Goal: Transaction & Acquisition: Purchase product/service

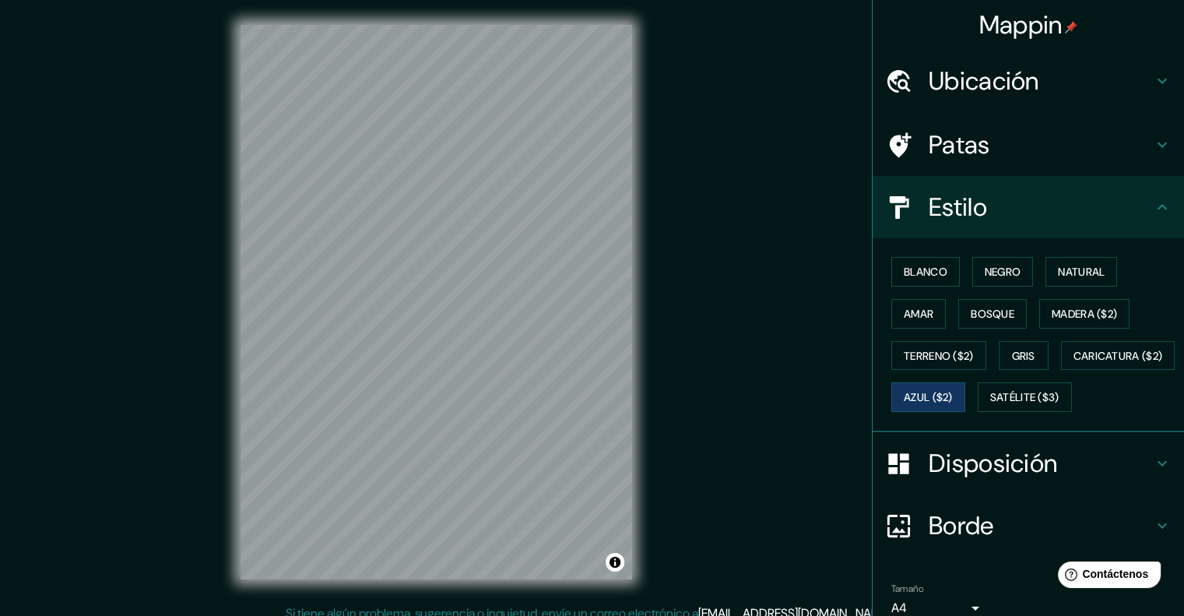
scroll to position [109, 0]
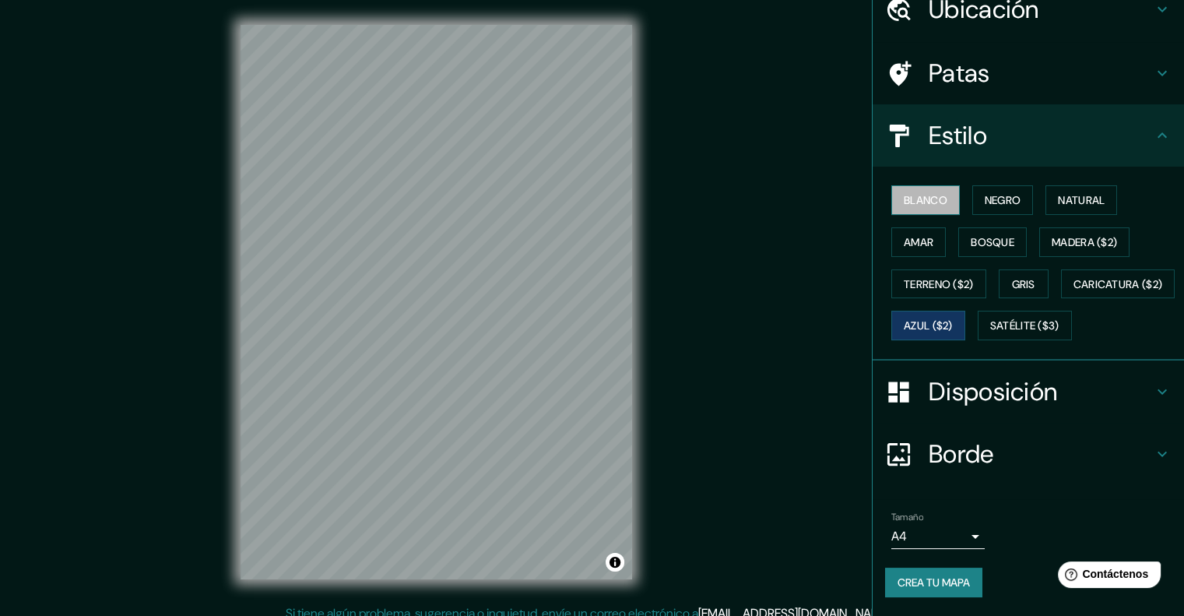
click at [904, 193] on font "Blanco" at bounding box center [926, 200] width 44 height 14
click at [985, 193] on font "Negro" at bounding box center [1003, 200] width 37 height 14
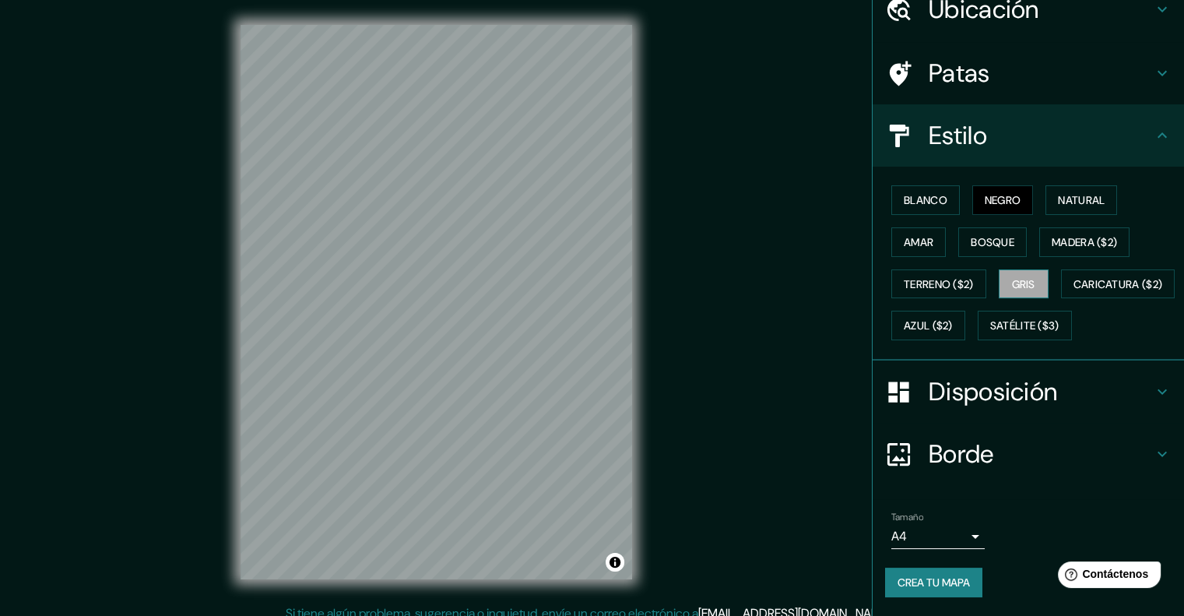
click at [1028, 269] on button "Gris" at bounding box center [1024, 284] width 50 height 30
click at [990, 324] on font "Satélite ($3)" at bounding box center [1024, 326] width 69 height 14
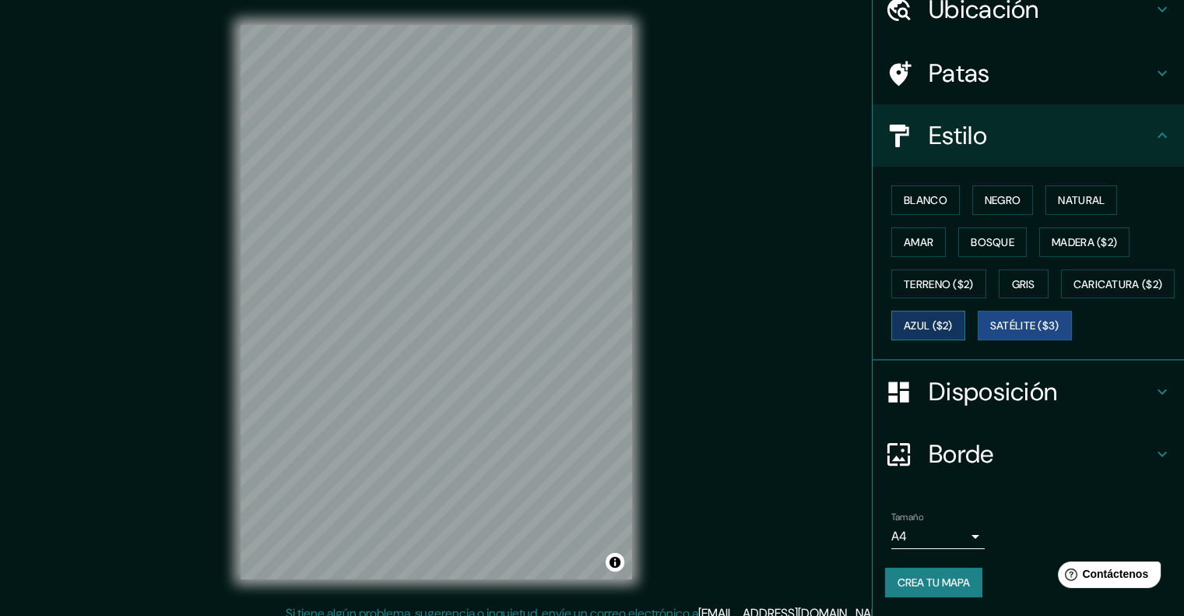
click at [965, 311] on button "Azul ($2)" at bounding box center [928, 326] width 74 height 30
click at [1139, 120] on h4 "Estilo" at bounding box center [1041, 135] width 224 height 31
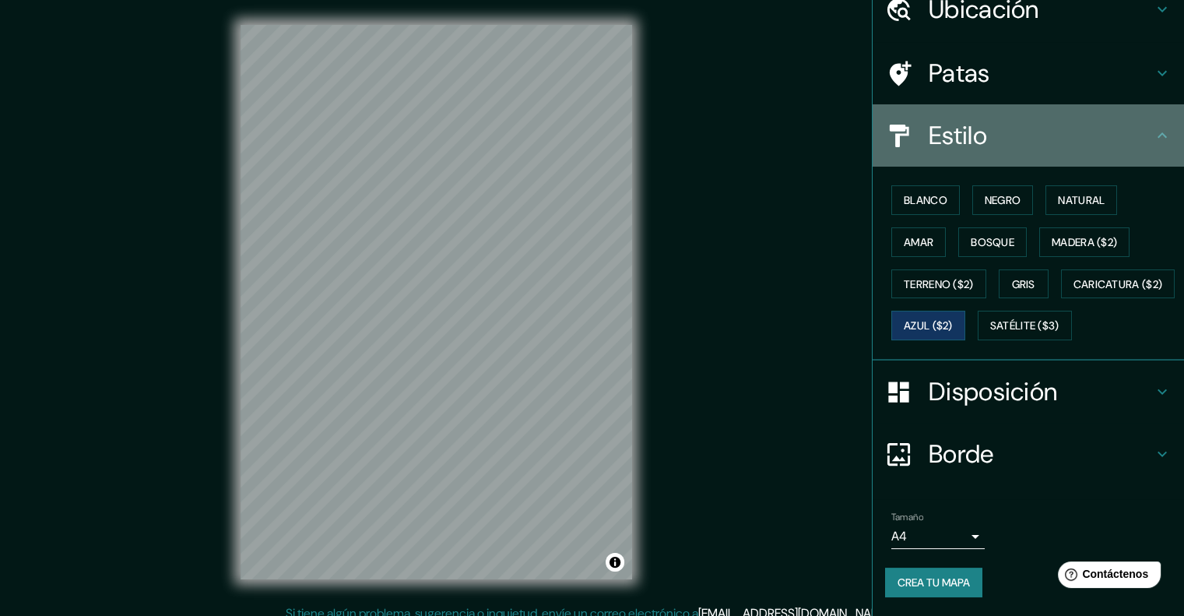
click at [1153, 126] on icon at bounding box center [1162, 135] width 19 height 19
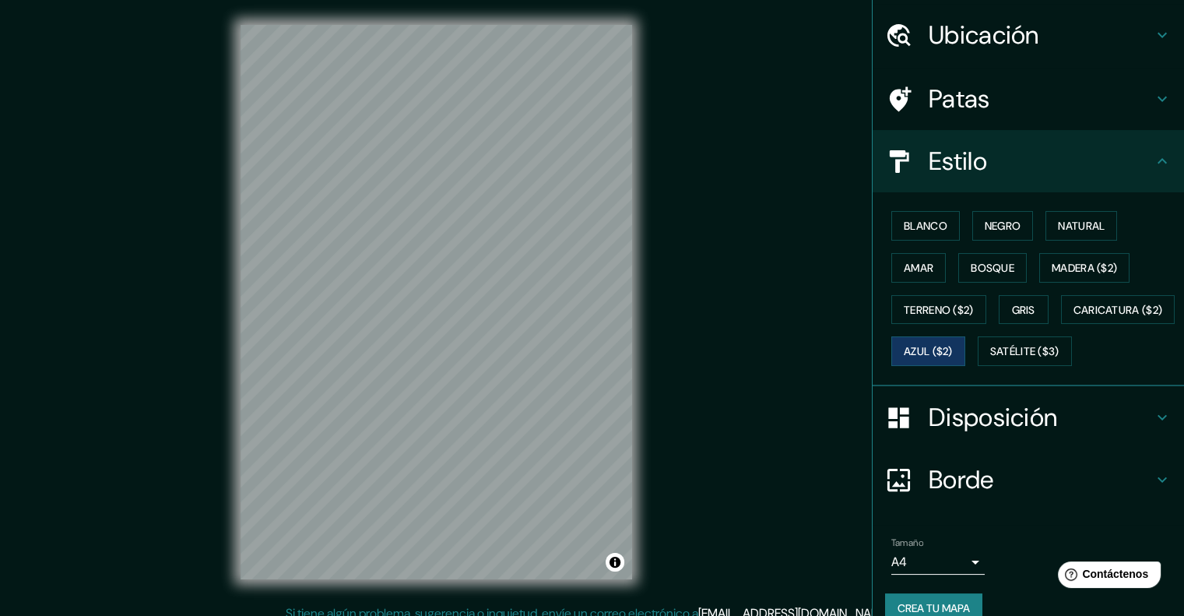
scroll to position [0, 0]
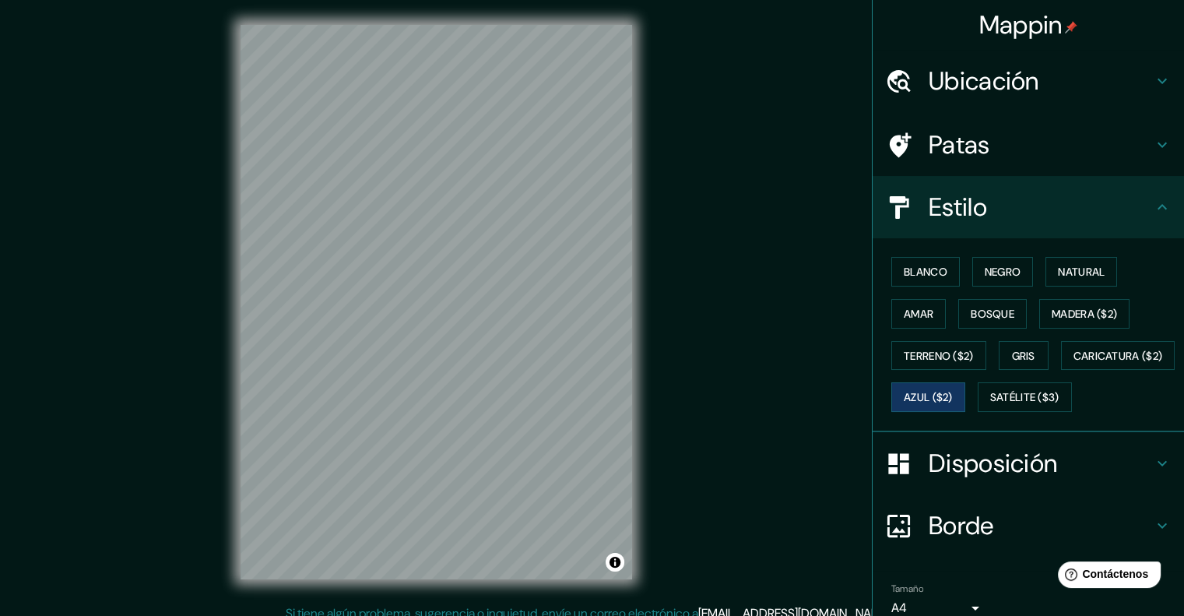
click at [1054, 71] on h4 "Ubicación" at bounding box center [1041, 80] width 224 height 31
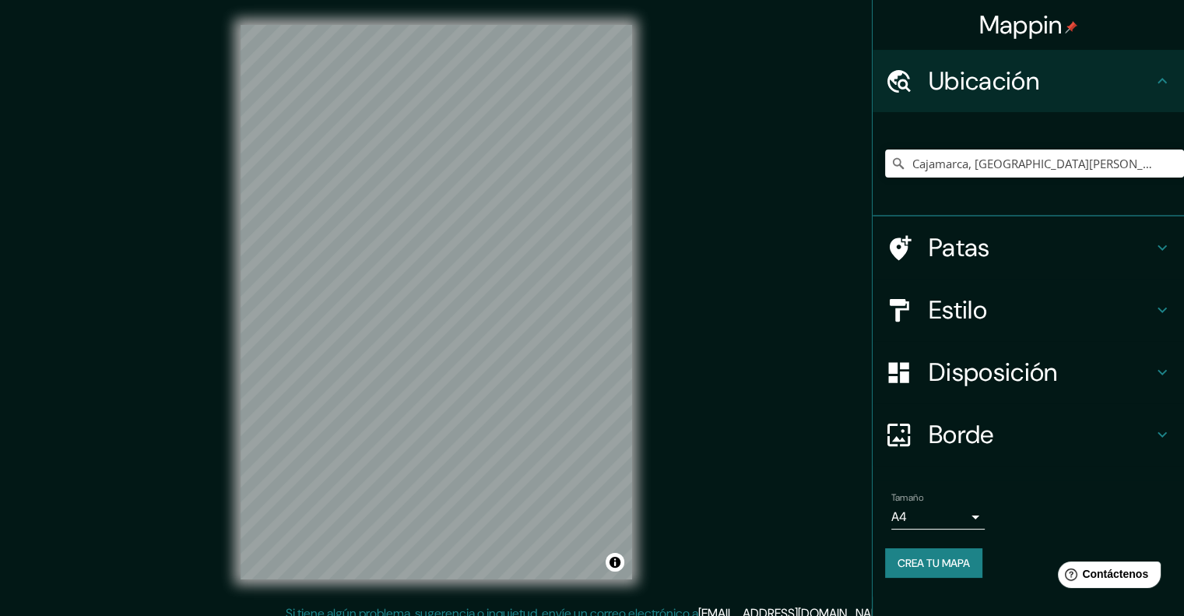
click at [1068, 311] on h4 "Estilo" at bounding box center [1041, 309] width 224 height 31
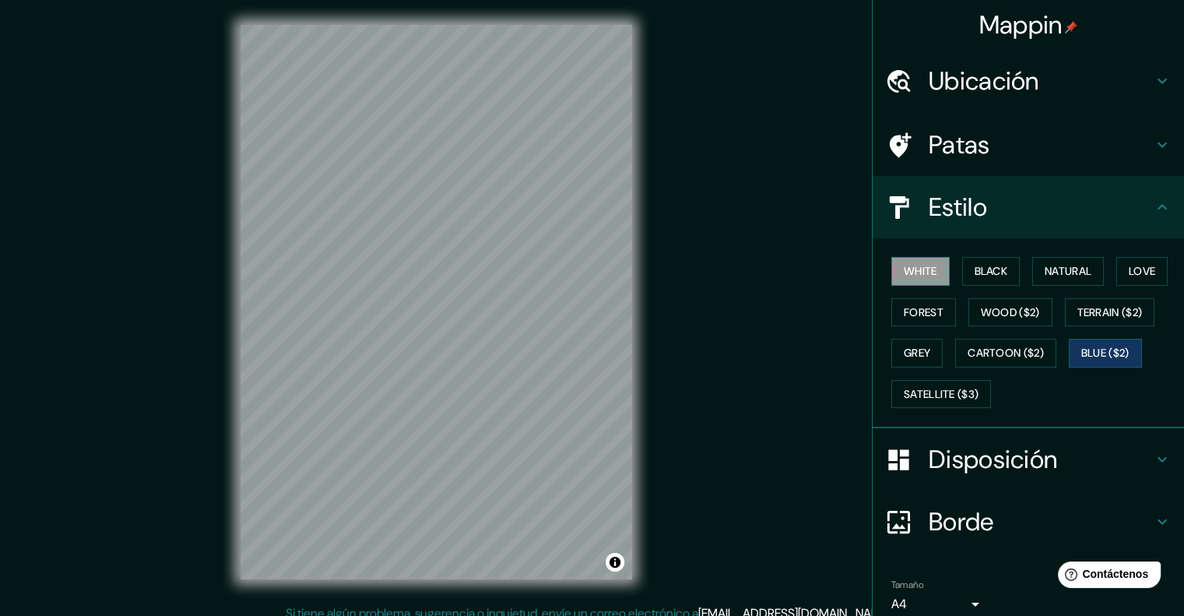
click at [921, 272] on button "White" at bounding box center [920, 271] width 58 height 29
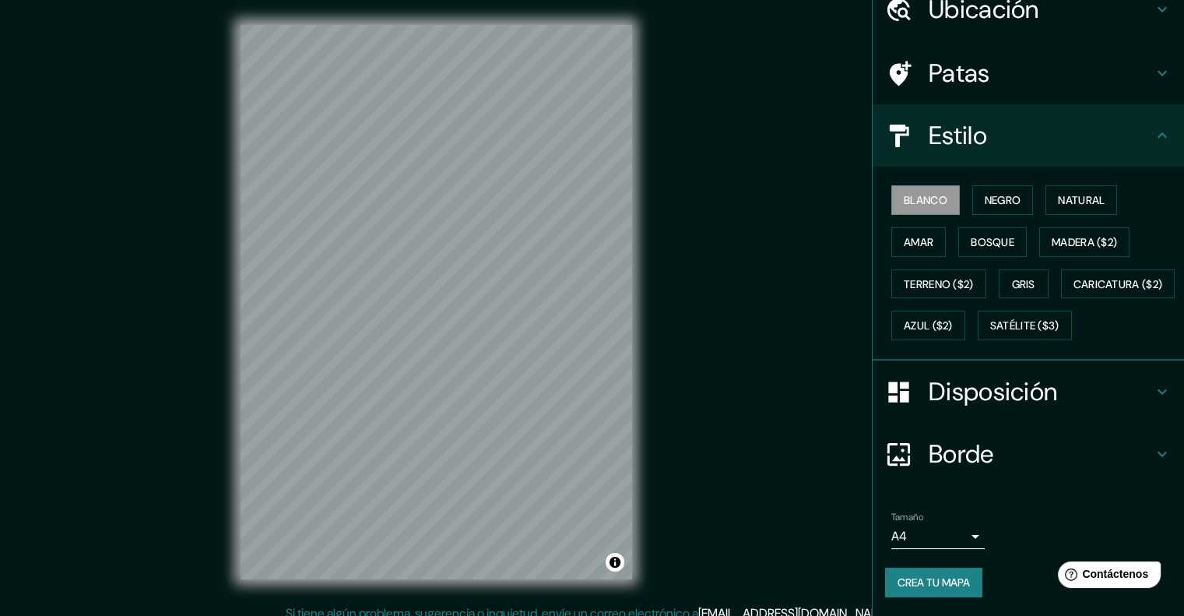
scroll to position [109, 0]
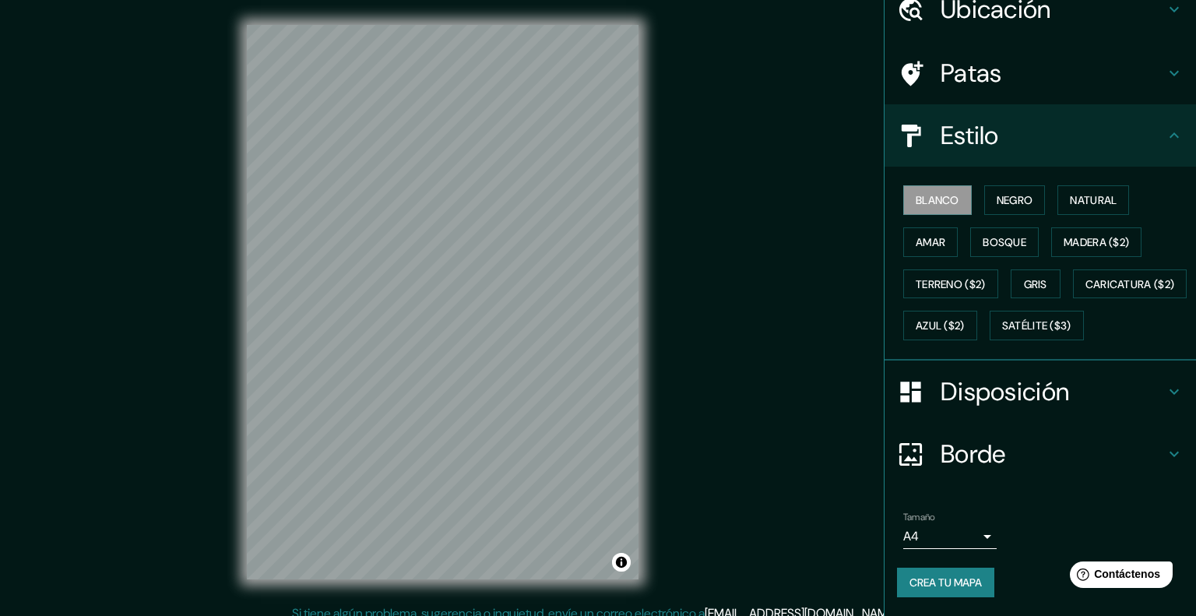
click at [964, 532] on body "Mappin Ubicación Cajamarca, Departamento de Cajamarca, Perú Cajamarca Departame…" at bounding box center [598, 308] width 1196 height 616
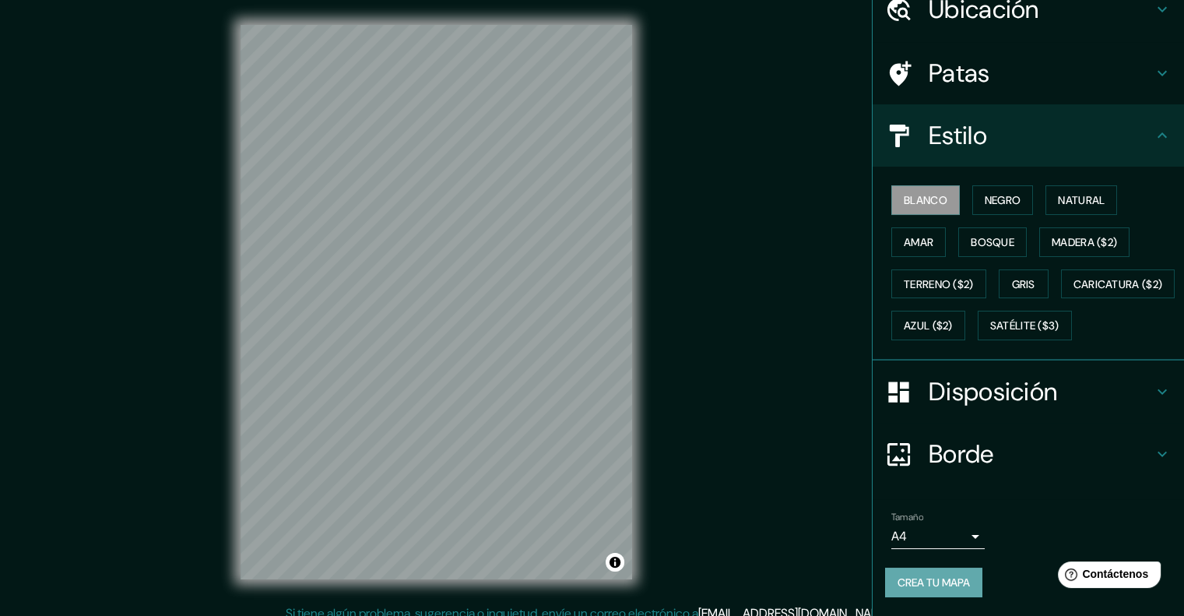
click at [950, 581] on font "Crea tu mapa" at bounding box center [933, 582] width 72 height 14
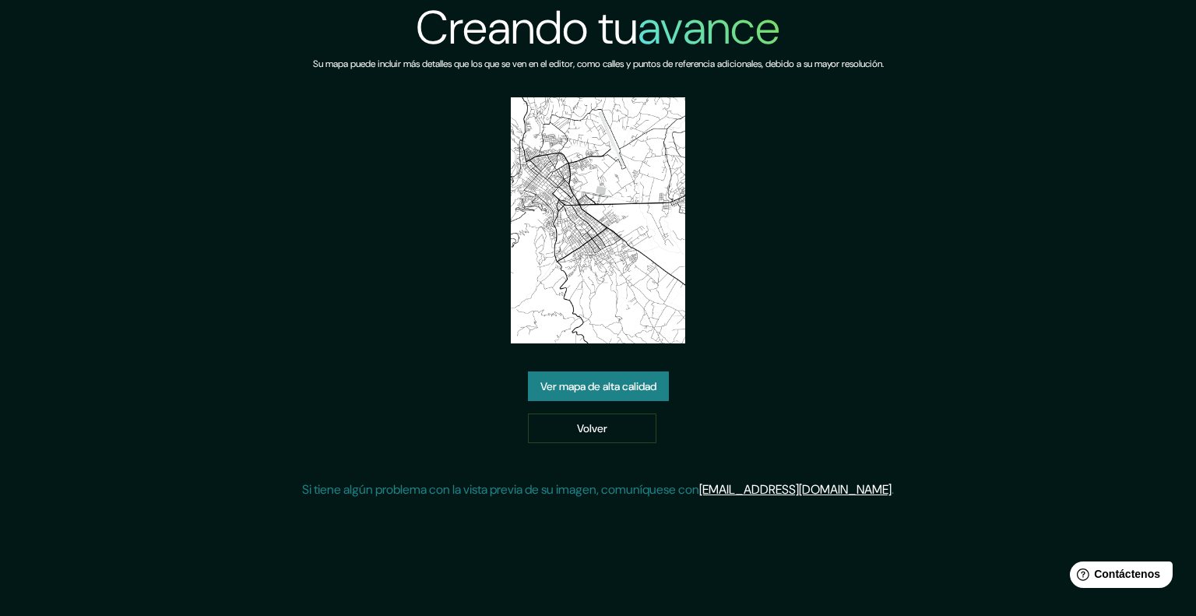
click at [629, 371] on link "Ver mapa de alta calidad" at bounding box center [598, 386] width 141 height 30
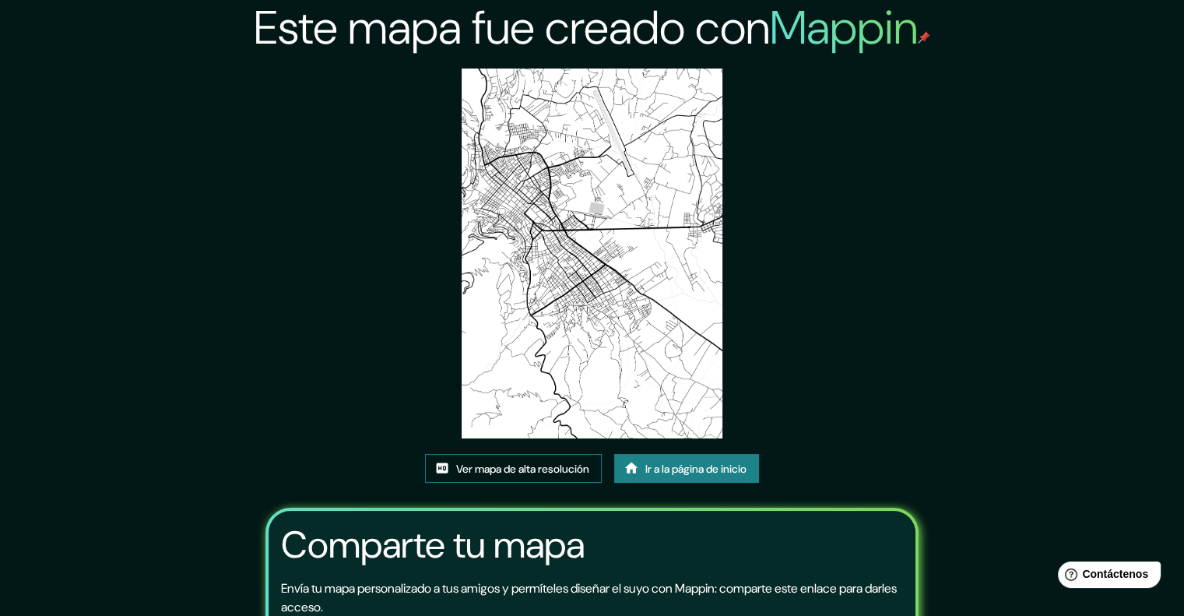
click at [566, 469] on font "Ver mapa de alta resolución" at bounding box center [522, 469] width 133 height 14
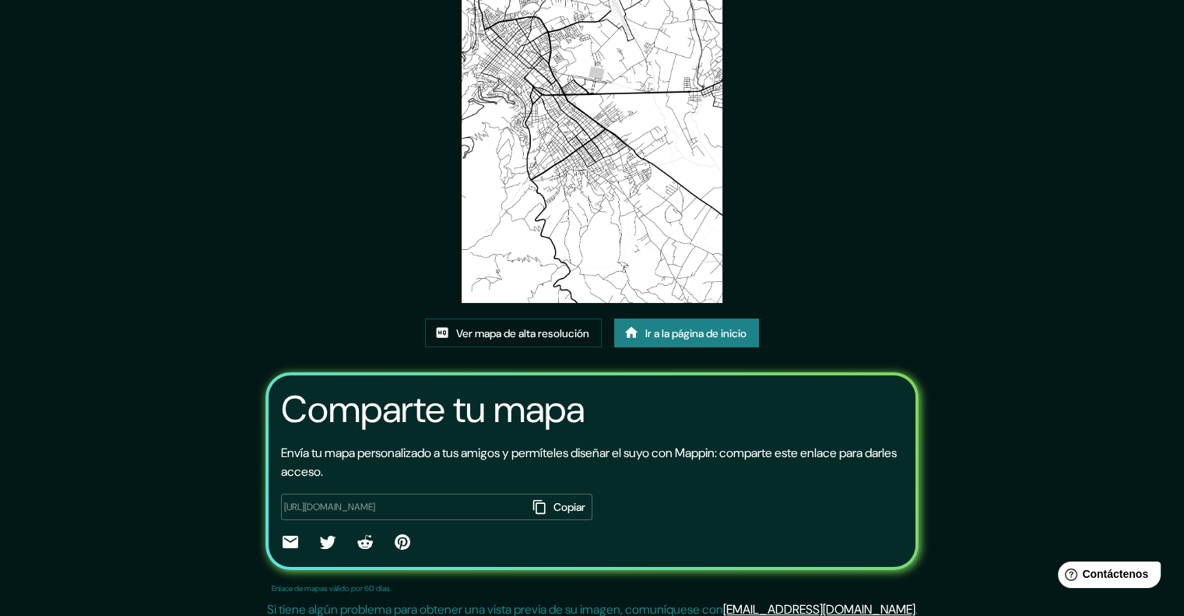
scroll to position [144, 0]
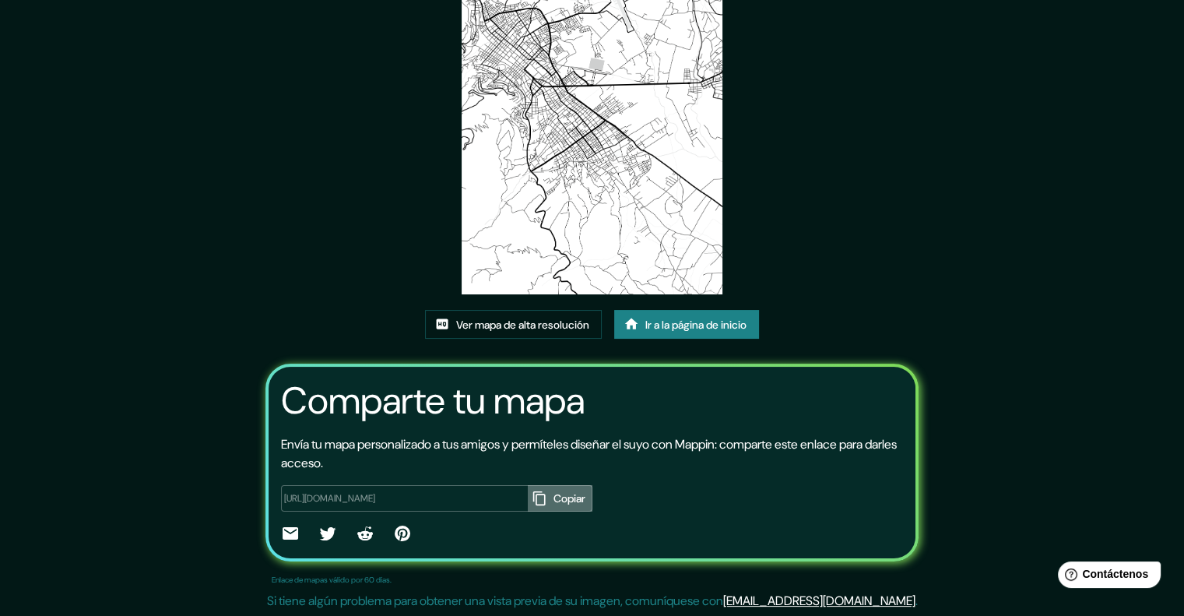
click at [553, 501] on font "Copiar" at bounding box center [569, 499] width 32 height 14
click at [648, 326] on font "Ir a la página de inicio" at bounding box center [695, 325] width 101 height 14
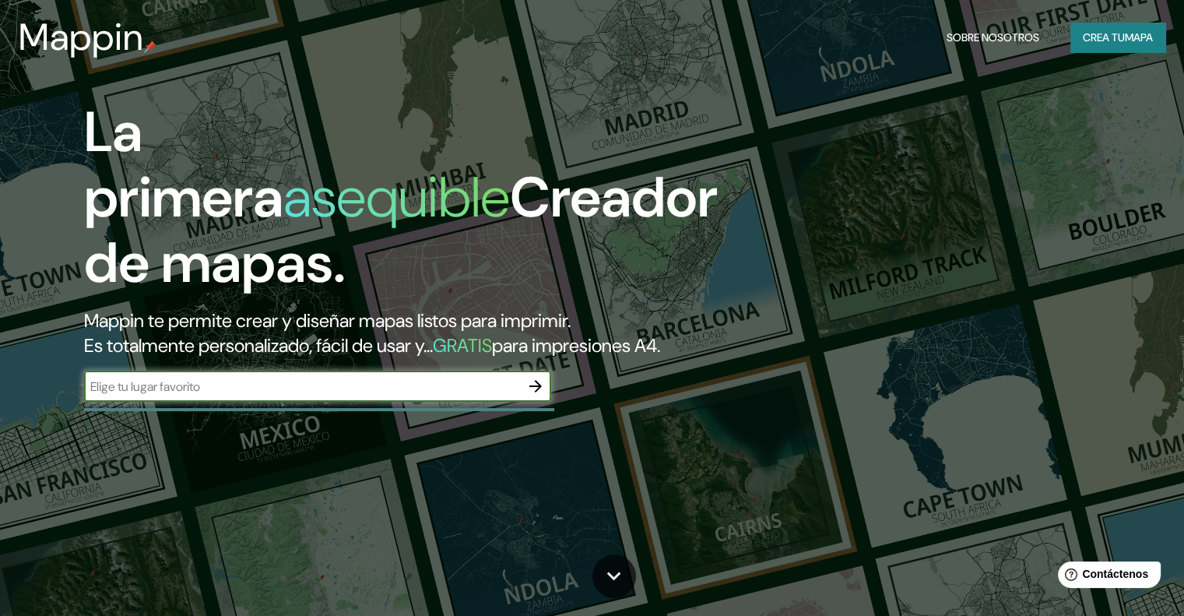
click at [1102, 38] on font "Crea tu" at bounding box center [1104, 37] width 42 height 14
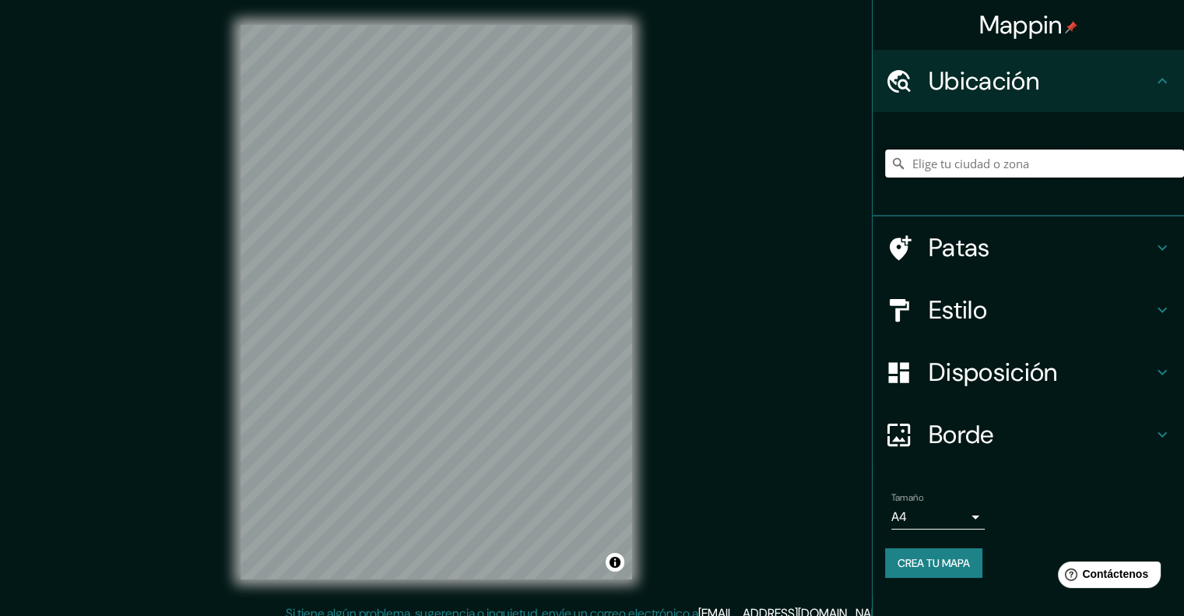
click at [1015, 156] on input "Elige tu ciudad o zona" at bounding box center [1034, 163] width 299 height 28
click at [925, 161] on input "Elige tu ciudad o zona" at bounding box center [1034, 163] width 299 height 28
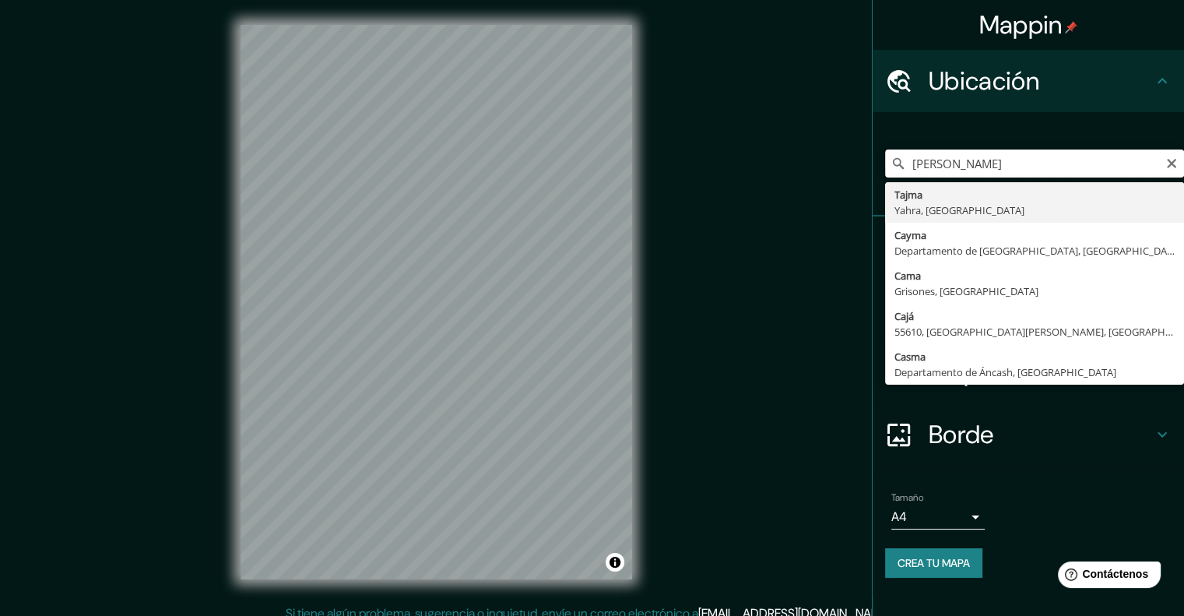
click at [926, 155] on input "CAJMA" at bounding box center [1034, 163] width 299 height 28
click at [930, 161] on input "CAJMA" at bounding box center [1034, 163] width 299 height 28
click at [958, 161] on input "CAJAMA" at bounding box center [1034, 163] width 299 height 28
type input "Cajamarca, [GEOGRAPHIC_DATA][PERSON_NAME], [GEOGRAPHIC_DATA]"
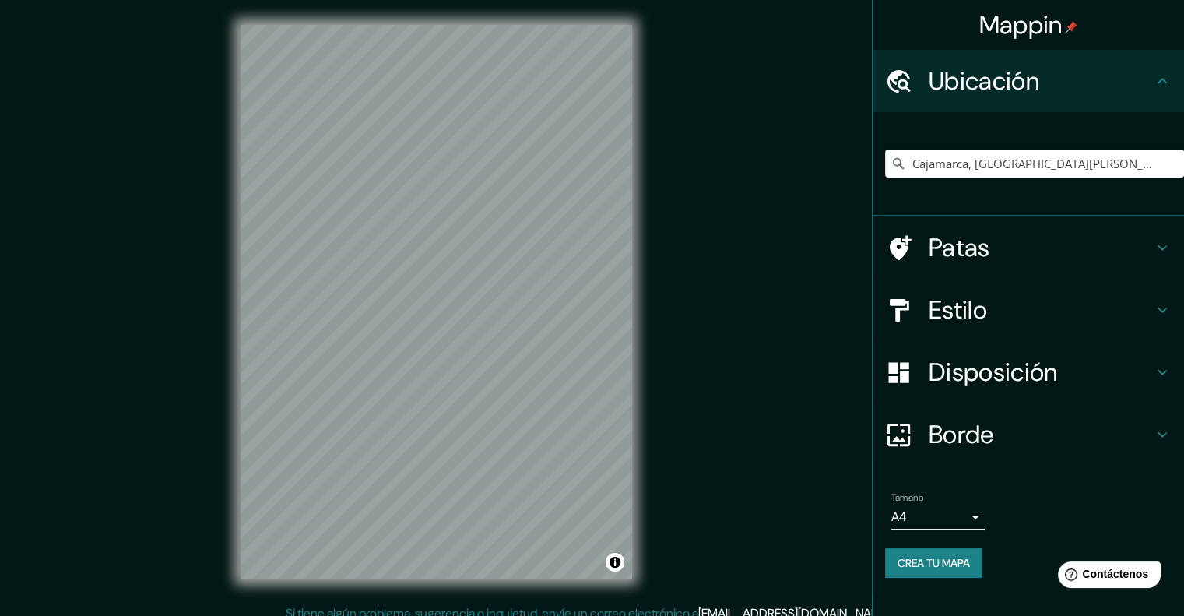
click at [952, 421] on font "Borde" at bounding box center [961, 434] width 65 height 33
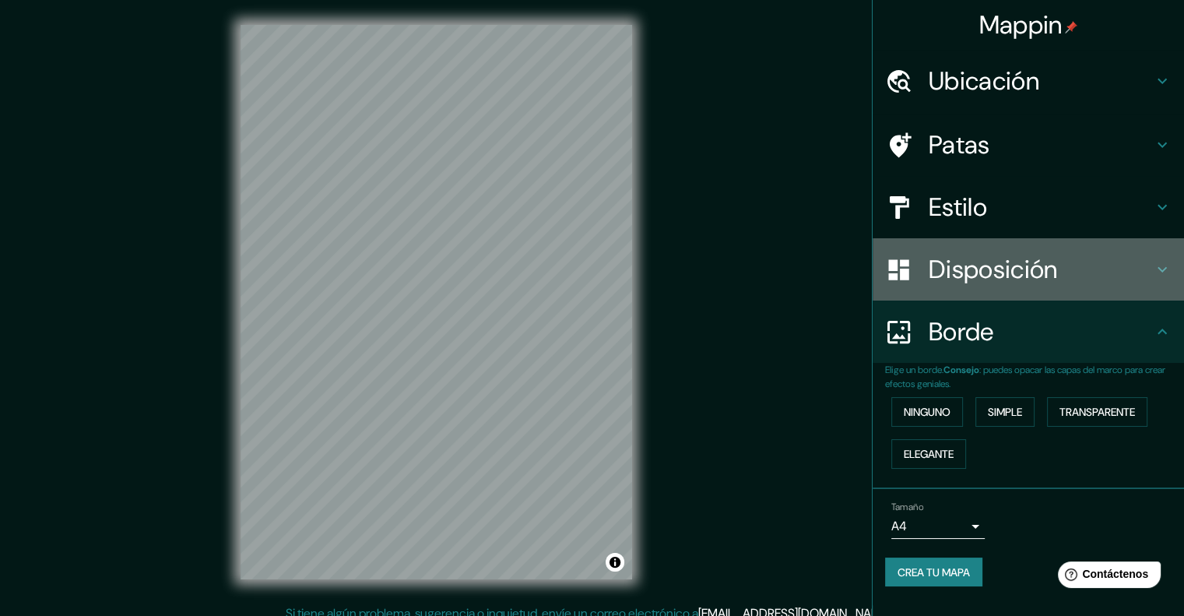
click at [962, 276] on font "Disposición" at bounding box center [993, 269] width 128 height 33
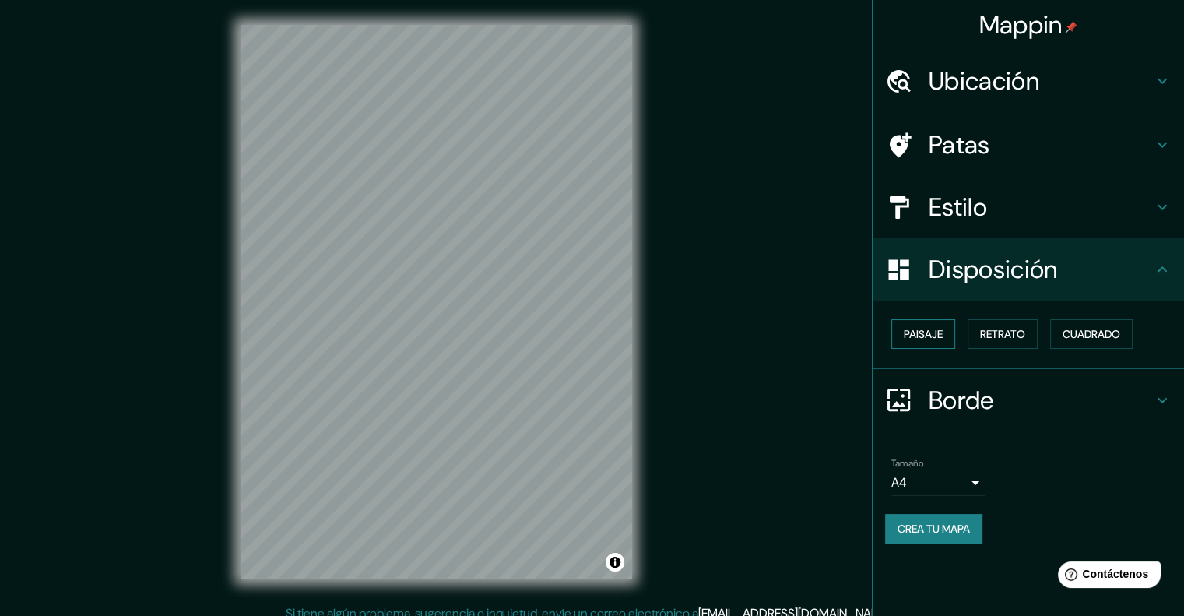
click at [908, 335] on font "Paisaje" at bounding box center [923, 334] width 39 height 14
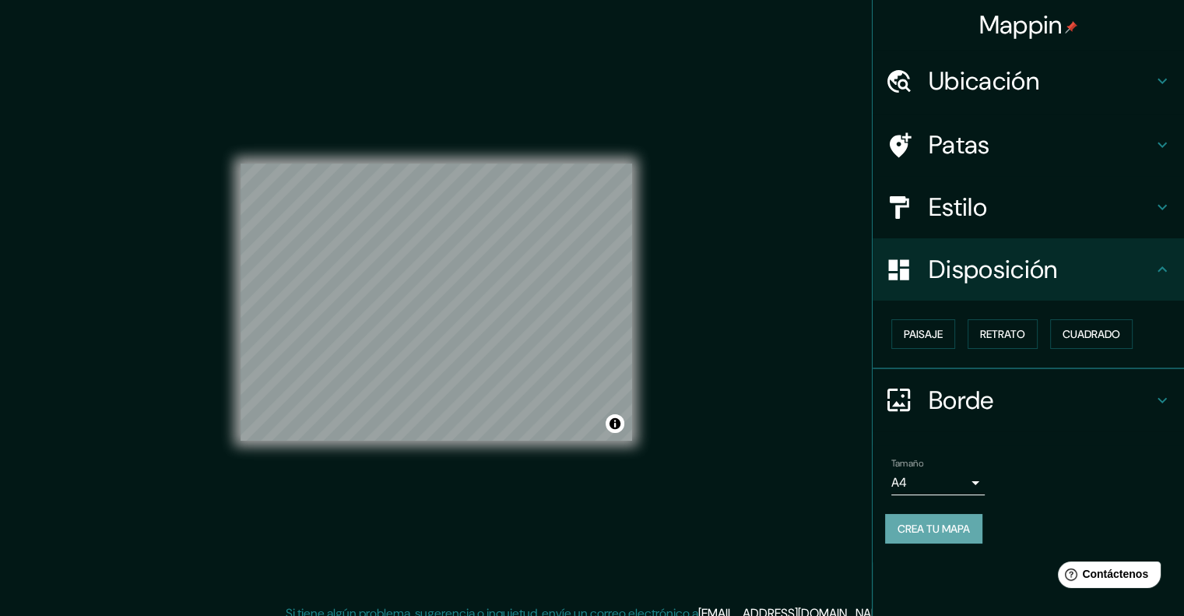
click at [925, 532] on font "Crea tu mapa" at bounding box center [933, 529] width 72 height 14
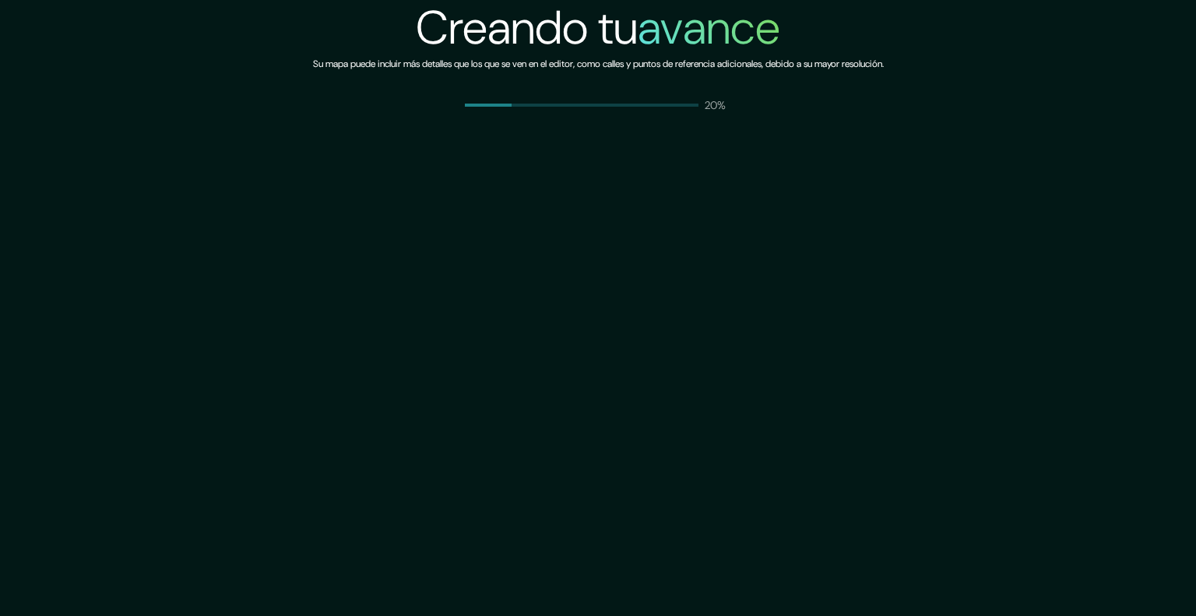
click at [887, 401] on div "Creando tu avance Su mapa puede incluir más detalles que los que se ven en el e…" at bounding box center [598, 308] width 1196 height 616
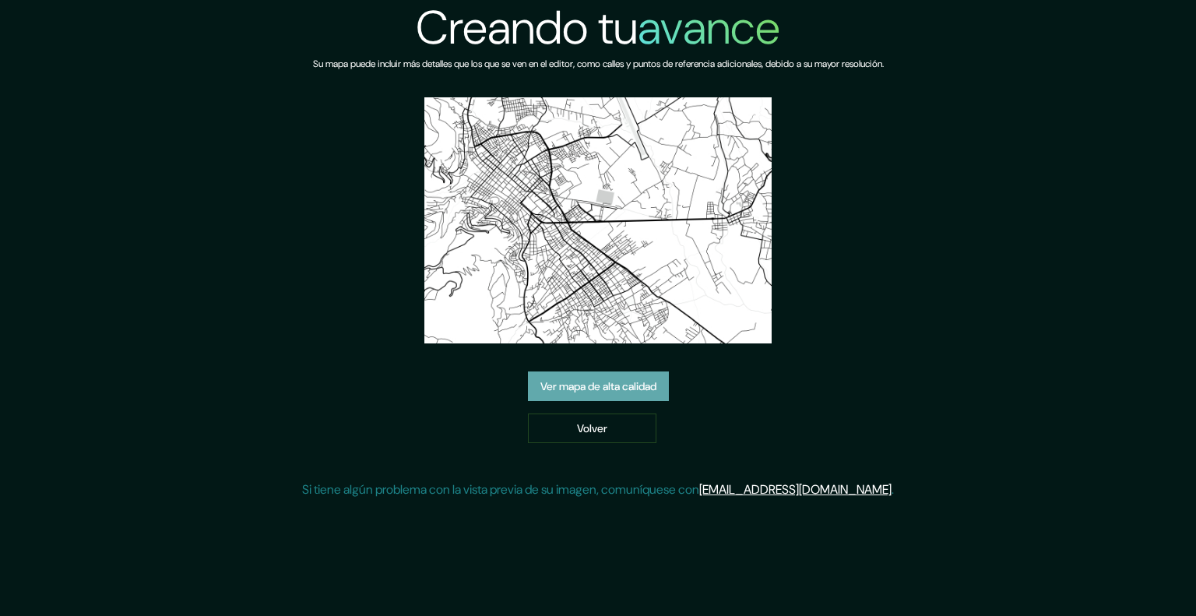
click at [638, 378] on font "Ver mapa de alta calidad" at bounding box center [598, 386] width 116 height 20
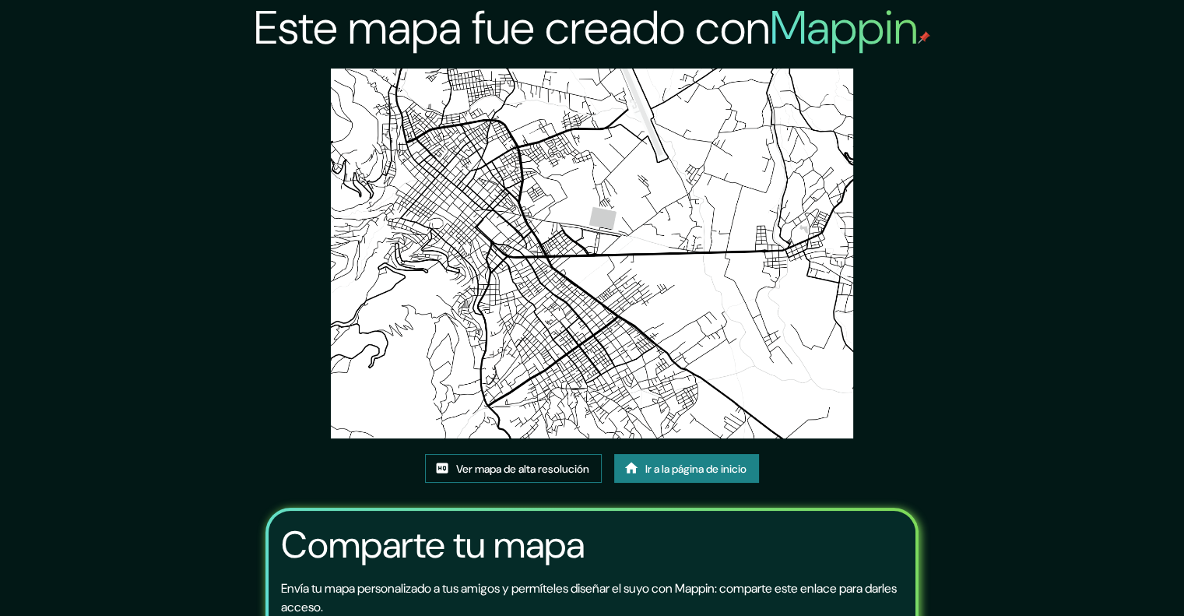
click at [500, 463] on font "Ver mapa de alta resolución" at bounding box center [522, 469] width 133 height 14
click at [564, 463] on font "Ver mapa de alta resolución" at bounding box center [522, 469] width 133 height 14
click at [710, 468] on font "Ir a la página de inicio" at bounding box center [695, 469] width 101 height 14
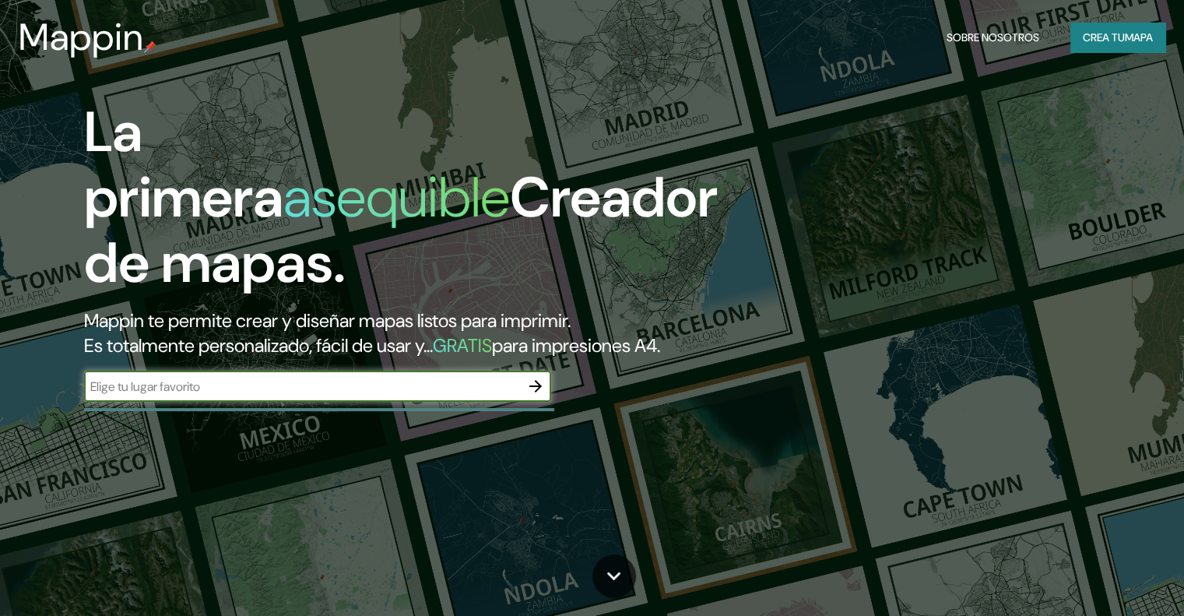
click at [1094, 32] on font "Crea tu" at bounding box center [1104, 37] width 42 height 14
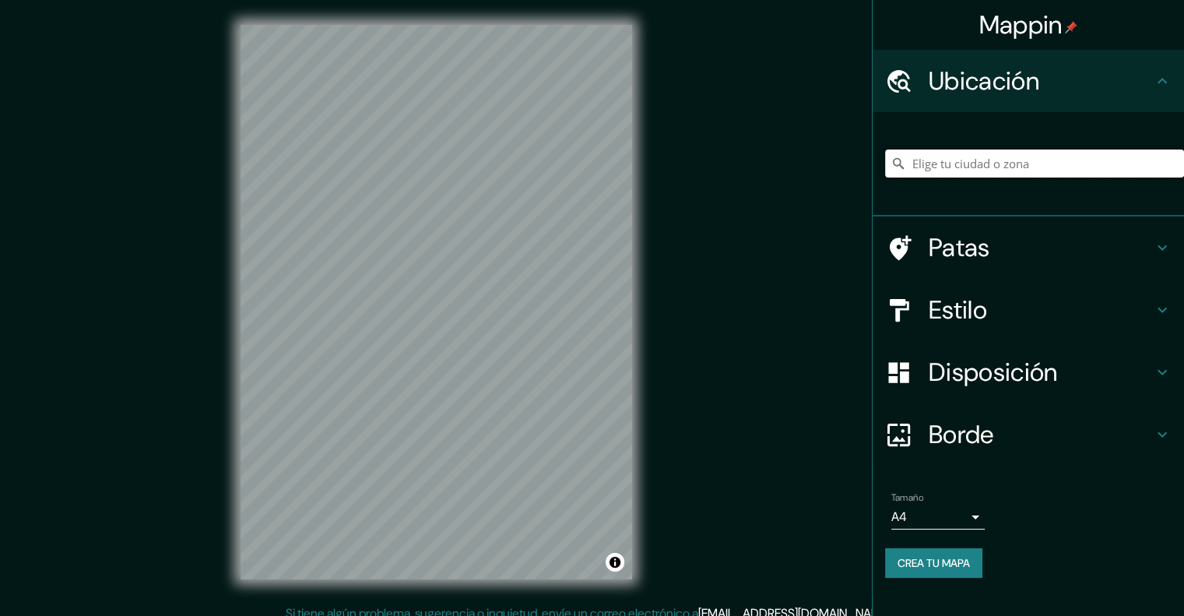
click at [965, 164] on input "Elige tu ciudad o zona" at bounding box center [1034, 163] width 299 height 28
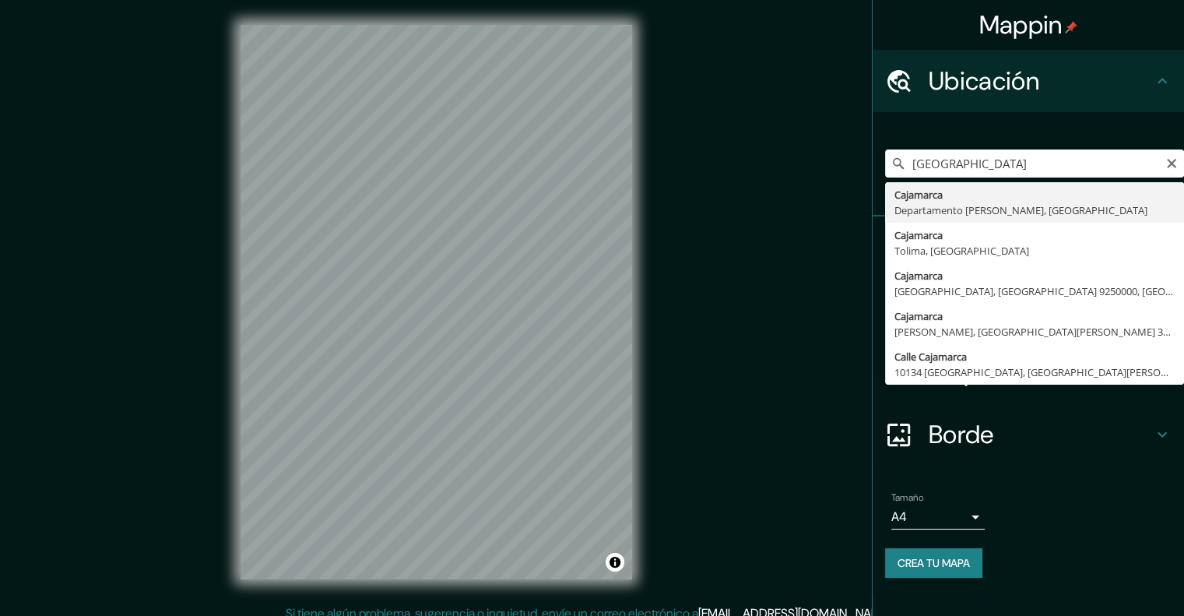
type input "Cajamarca, [GEOGRAPHIC_DATA][PERSON_NAME], [GEOGRAPHIC_DATA]"
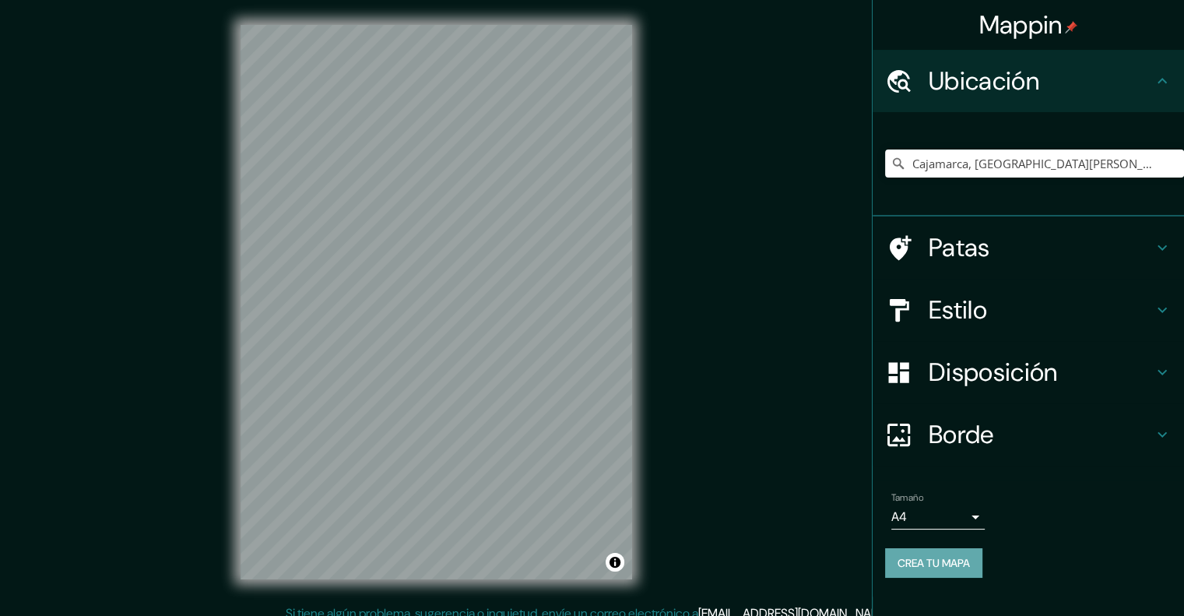
click at [945, 560] on font "Crea tu mapa" at bounding box center [933, 563] width 72 height 14
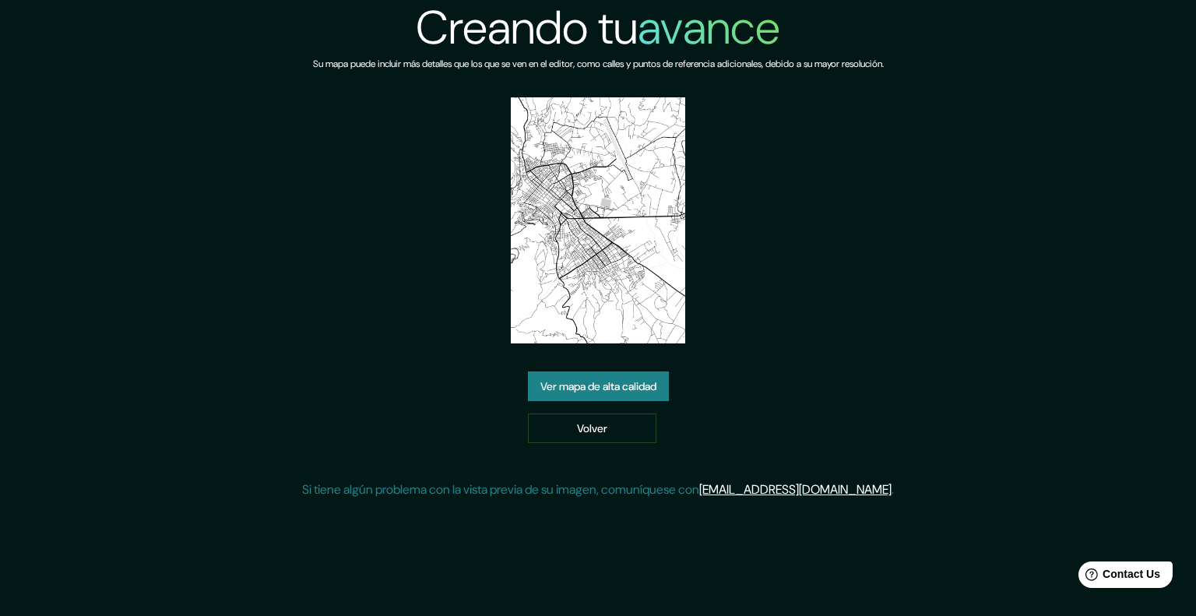
click at [600, 391] on font "Ver mapa de alta calidad" at bounding box center [598, 387] width 116 height 14
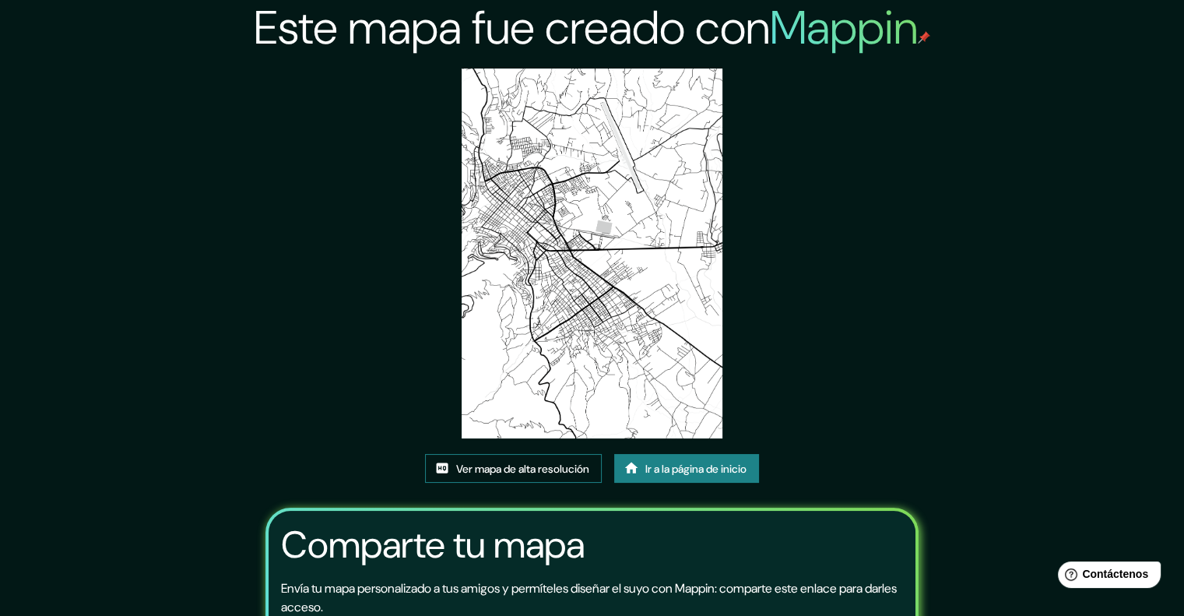
click at [564, 475] on font "Ver mapa de alta resolución" at bounding box center [522, 468] width 133 height 20
click at [667, 475] on font "Ir a la página de inicio" at bounding box center [695, 468] width 101 height 20
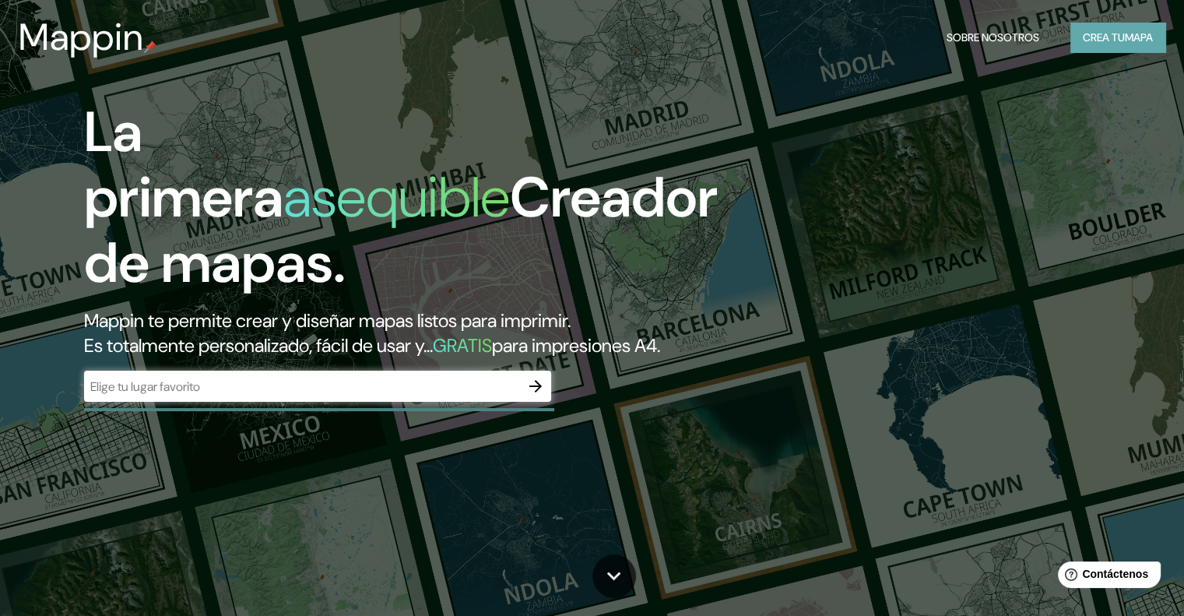
click at [1086, 37] on font "Crea tu" at bounding box center [1104, 37] width 42 height 14
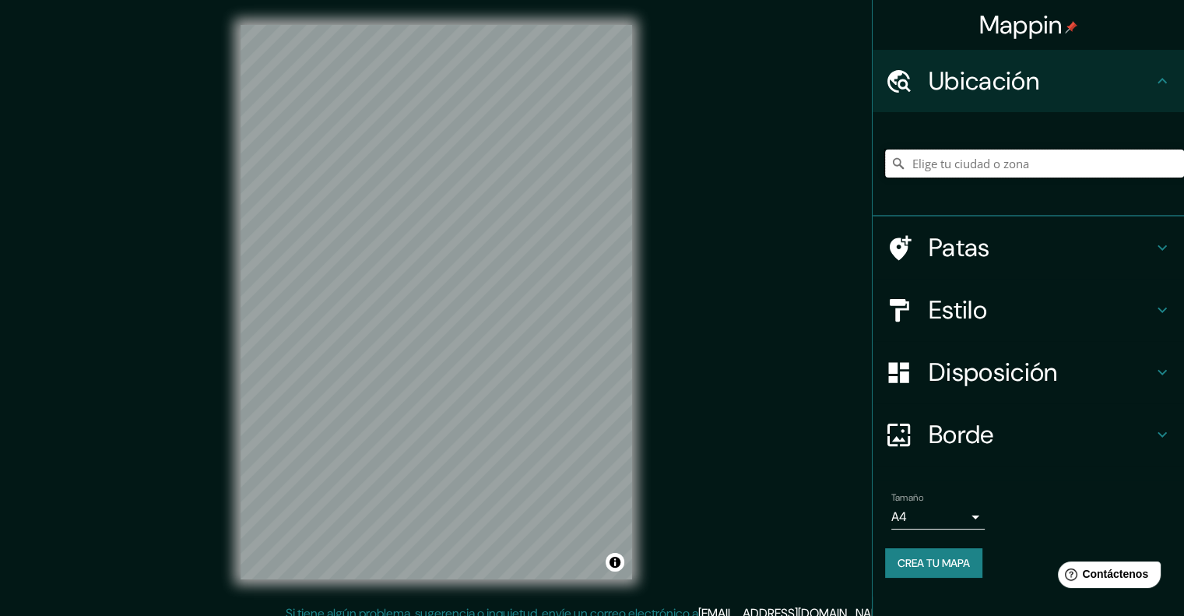
click at [994, 167] on input "Elige tu ciudad o zona" at bounding box center [1034, 163] width 299 height 28
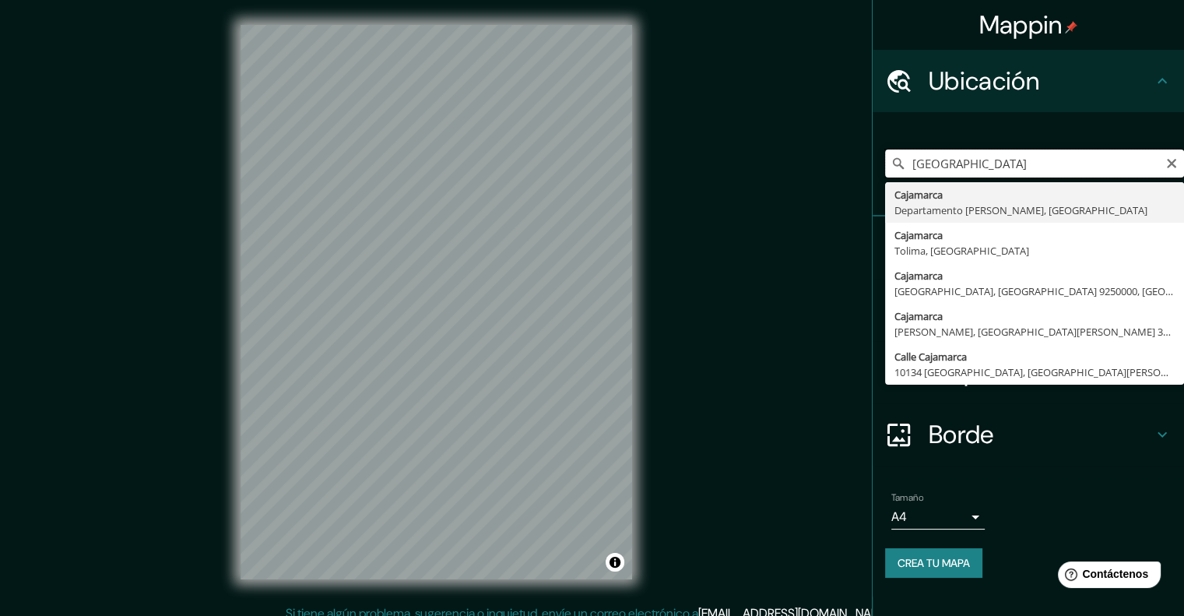
drag, startPoint x: 979, startPoint y: 167, endPoint x: 718, endPoint y: 166, distance: 260.8
click at [718, 166] on div "Mappin Ubicación cajamarca Cajamarca Departamento de Cajamarca, Perú Cajamarca …" at bounding box center [592, 314] width 1184 height 629
drag, startPoint x: 957, startPoint y: 167, endPoint x: 1195, endPoint y: 153, distance: 238.6
click at [1184, 165] on html "Mappin Ubicación Metro, Lampung, Indonesia Metro Lampung, Indonesia Metro 34111…" at bounding box center [592, 308] width 1184 height 616
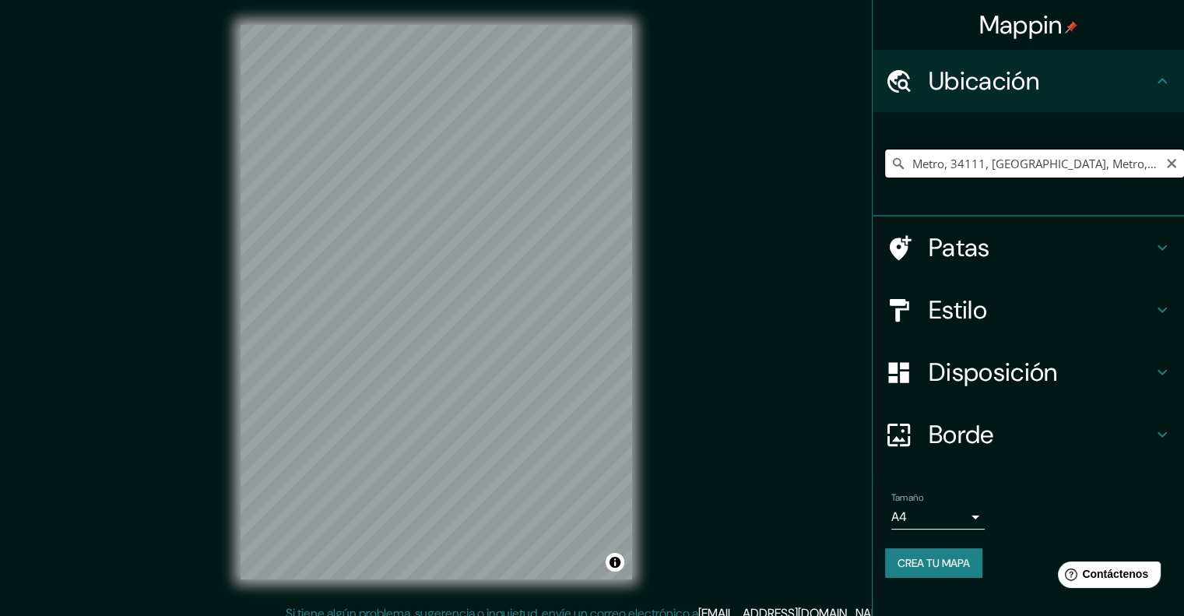
click at [965, 158] on input "Metro, 34111, Metro Pusat, Metro, Lampung, Indonesia" at bounding box center [1034, 163] width 299 height 28
click at [966, 166] on input "Cajamarca, [GEOGRAPHIC_DATA][PERSON_NAME], [GEOGRAPHIC_DATA]" at bounding box center [1034, 163] width 299 height 28
click at [966, 158] on input "Cajamarca, [GEOGRAPHIC_DATA][PERSON_NAME], [GEOGRAPHIC_DATA]" at bounding box center [1034, 163] width 299 height 28
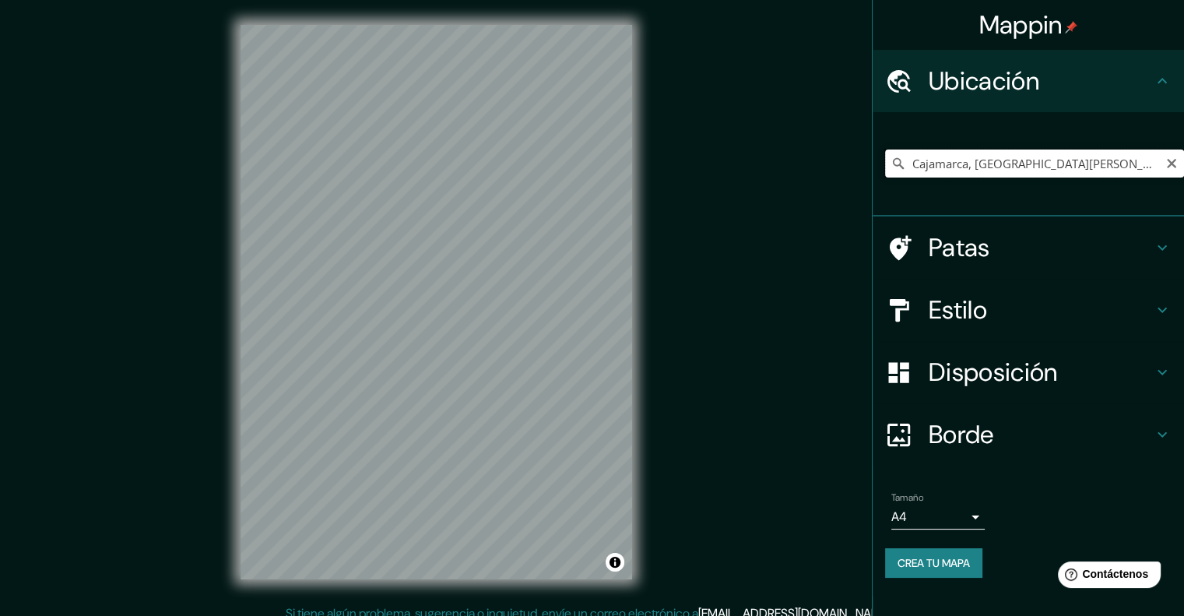
drag, startPoint x: 968, startPoint y: 160, endPoint x: 894, endPoint y: 161, distance: 74.7
click at [894, 161] on div "Cajamarca, [GEOGRAPHIC_DATA][PERSON_NAME], [GEOGRAPHIC_DATA]" at bounding box center [1034, 163] width 299 height 28
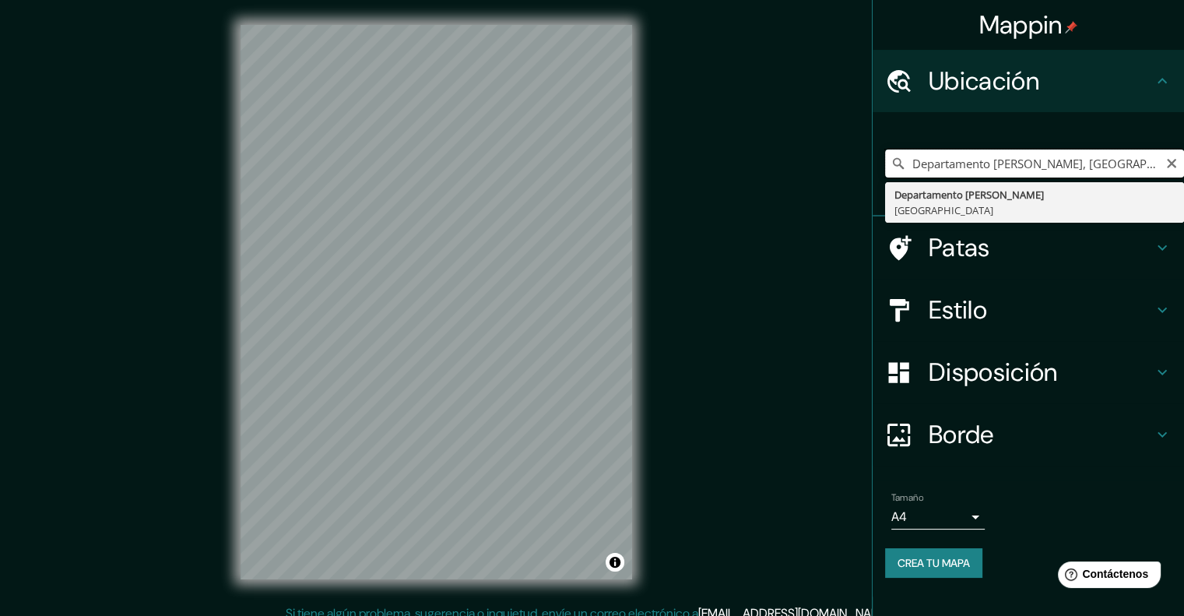
type input "Departamento [PERSON_NAME], [GEOGRAPHIC_DATA]"
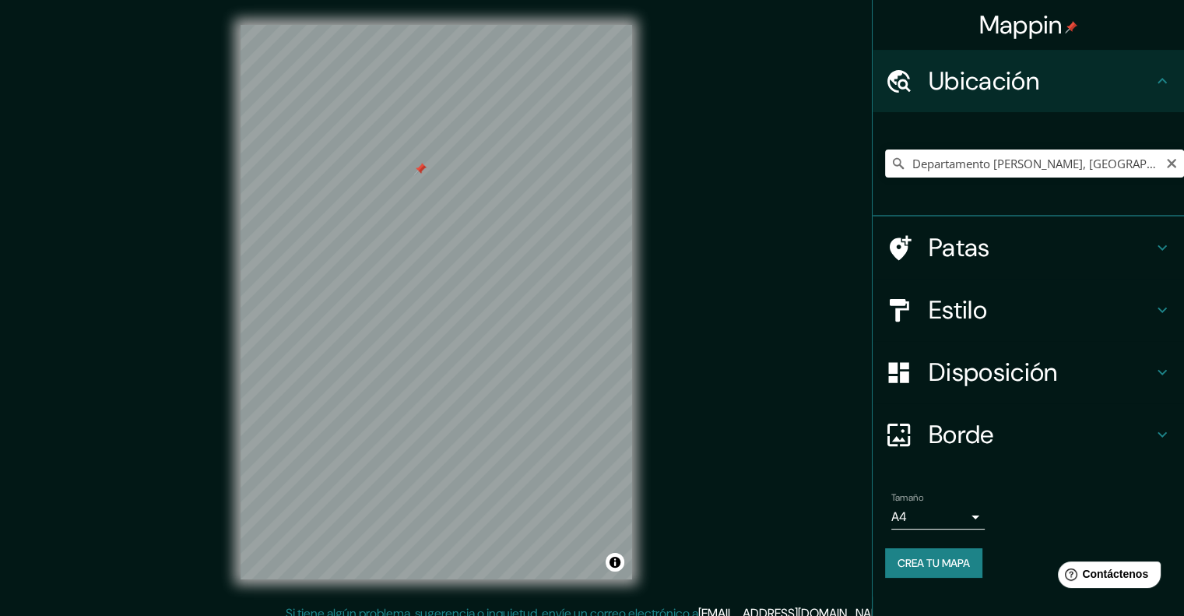
click at [419, 174] on div at bounding box center [420, 169] width 12 height 12
click at [950, 363] on font "Disposición" at bounding box center [993, 372] width 128 height 33
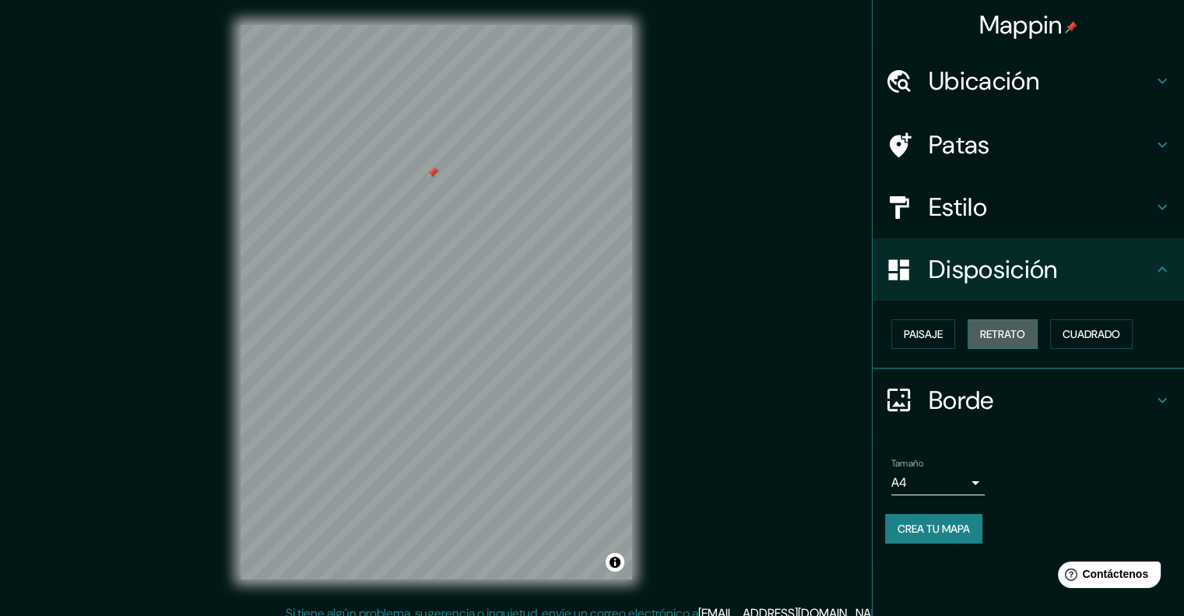
click at [999, 333] on font "Retrato" at bounding box center [1002, 334] width 45 height 14
click at [1096, 333] on font "Cuadrado" at bounding box center [1092, 334] width 58 height 14
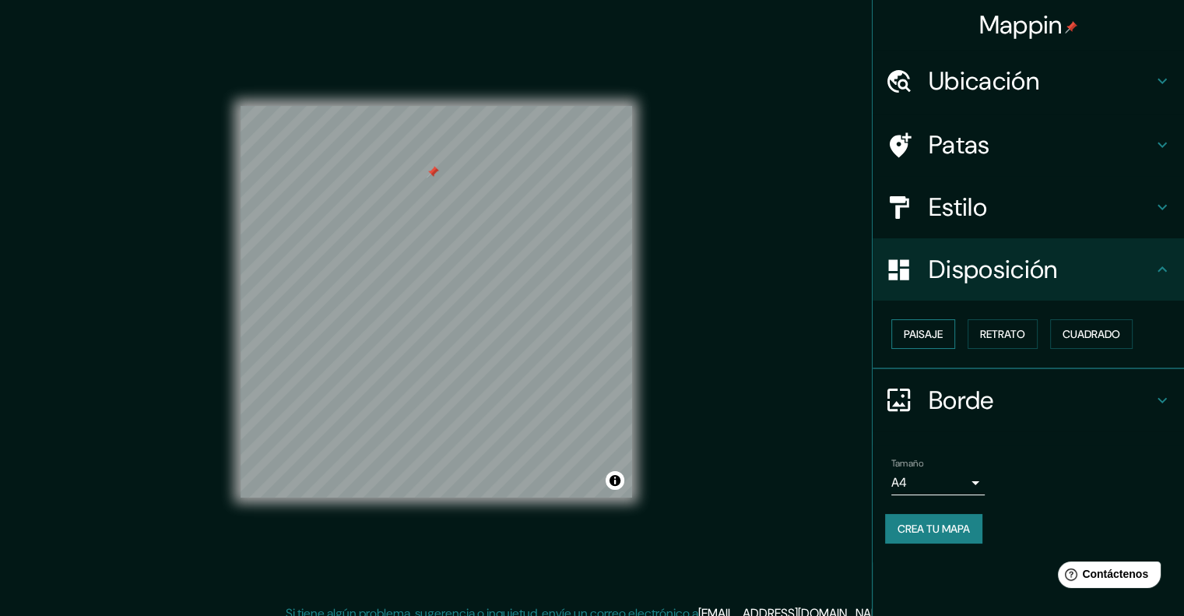
click at [941, 332] on font "Paisaje" at bounding box center [923, 334] width 39 height 14
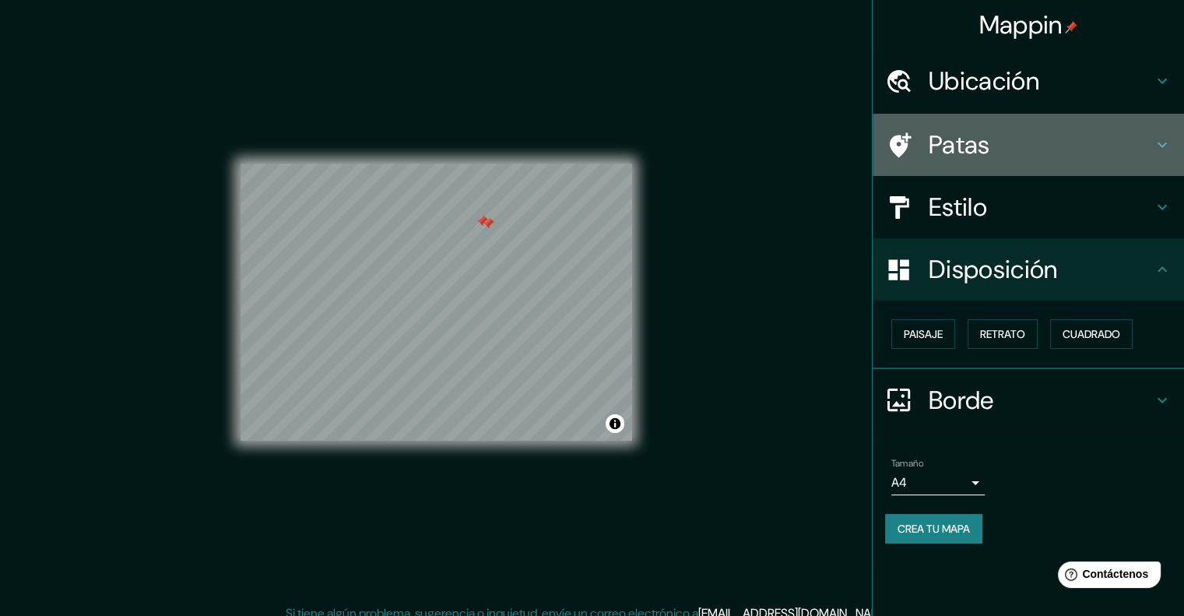
click at [976, 156] on font "Patas" at bounding box center [959, 144] width 61 height 33
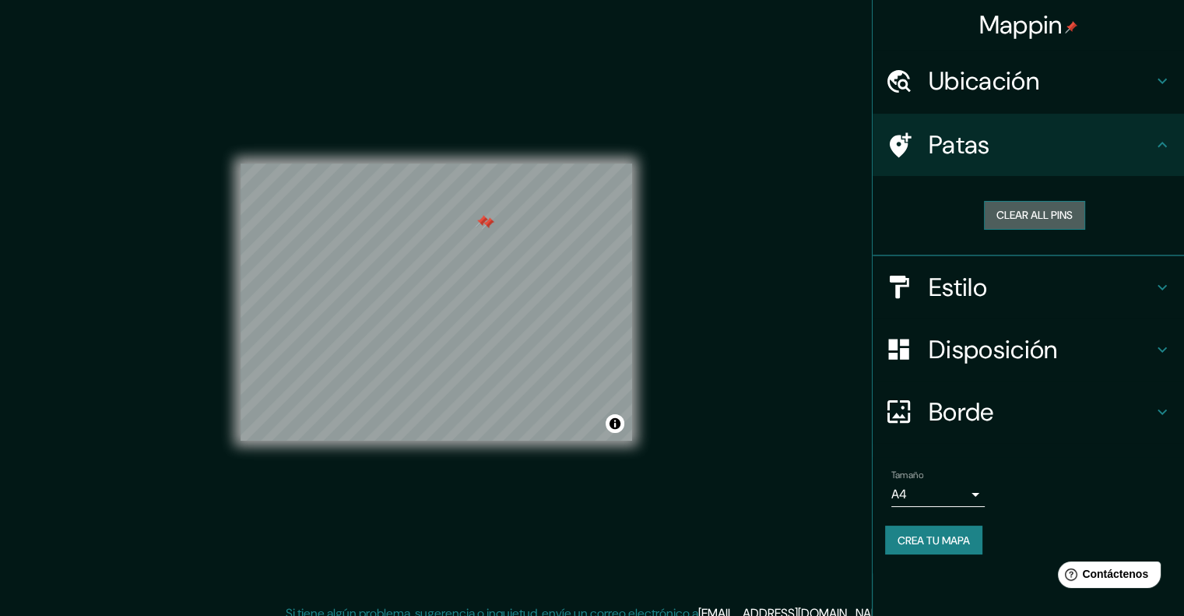
click at [1031, 208] on button "Clear all pins" at bounding box center [1034, 215] width 101 height 29
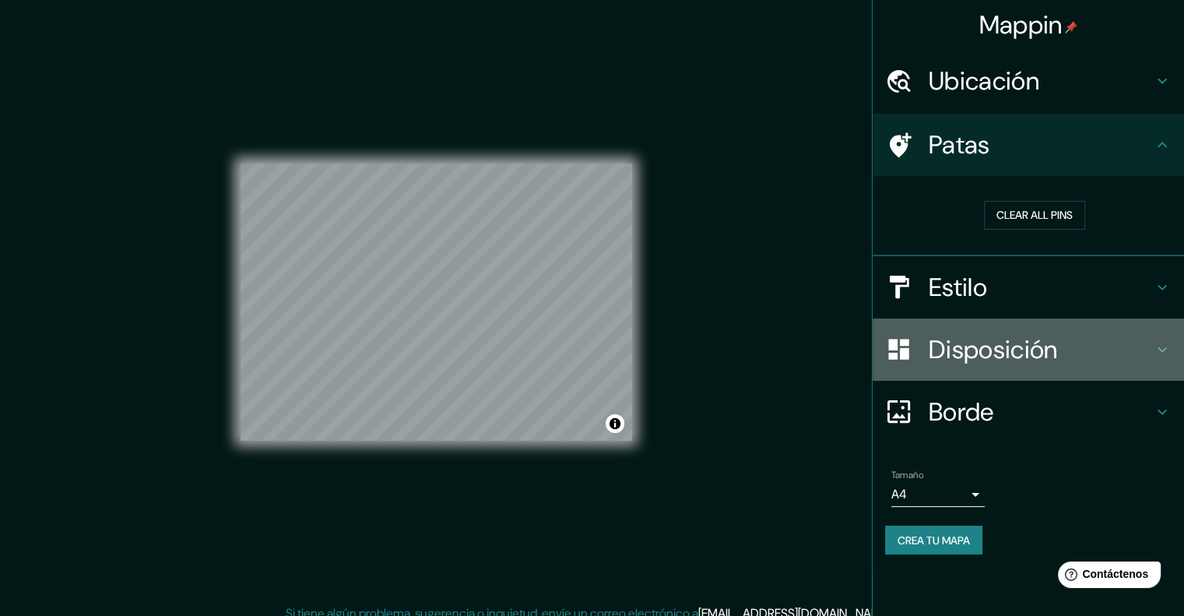
click at [1023, 340] on font "Disposición" at bounding box center [993, 349] width 128 height 33
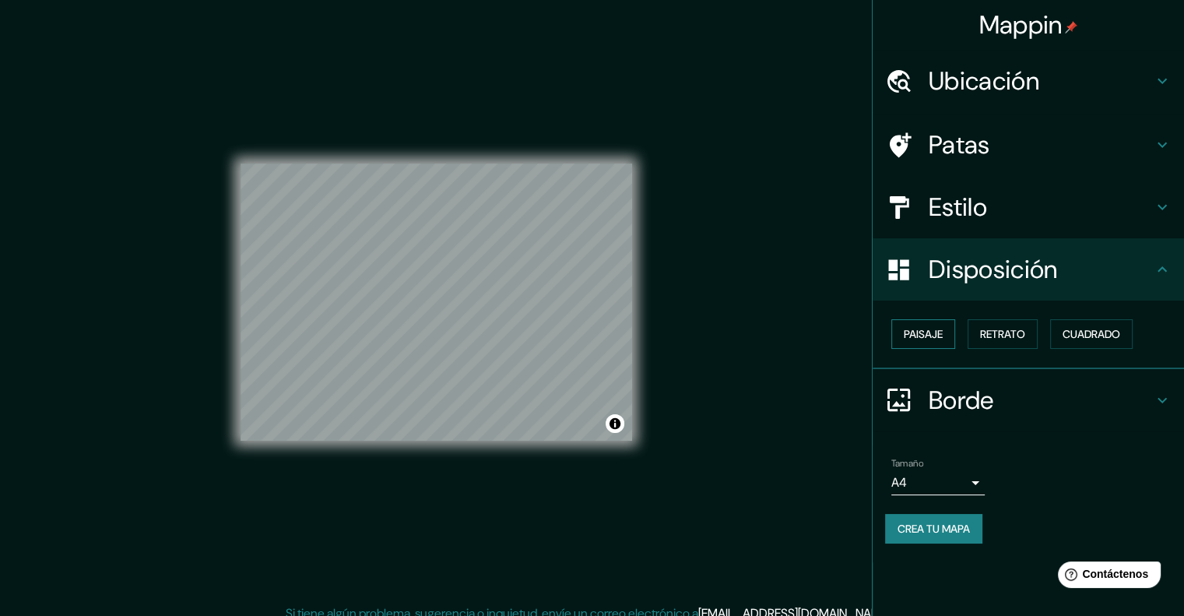
click at [947, 333] on button "Paisaje" at bounding box center [923, 334] width 64 height 30
click at [1010, 335] on font "Retrato" at bounding box center [1002, 334] width 45 height 14
